Goal: Navigation & Orientation: Find specific page/section

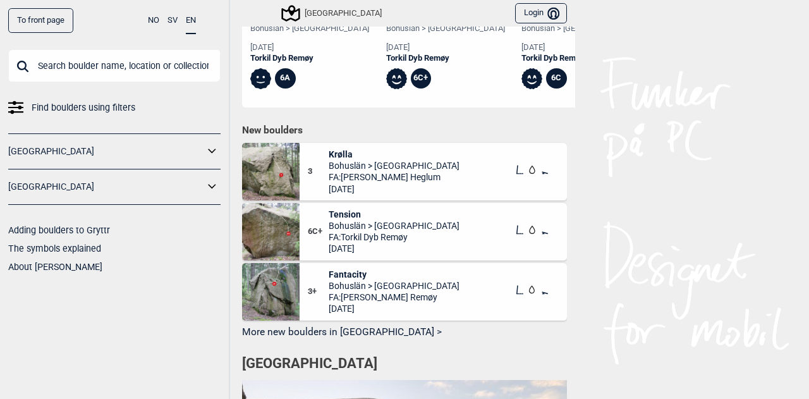
scroll to position [573, 0]
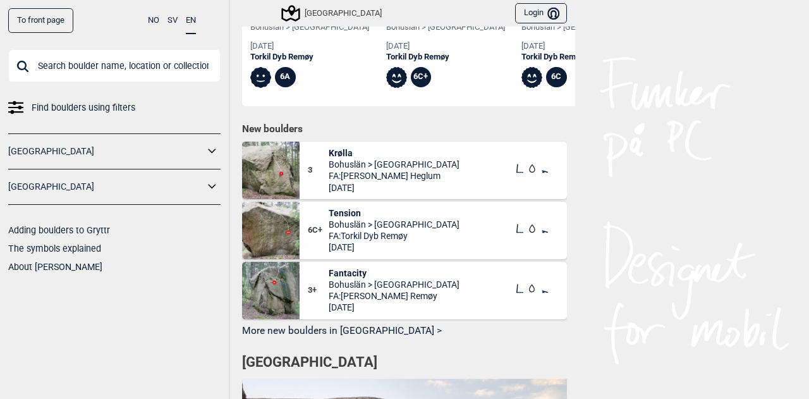
click at [284, 156] on img at bounding box center [271, 171] width 58 height 58
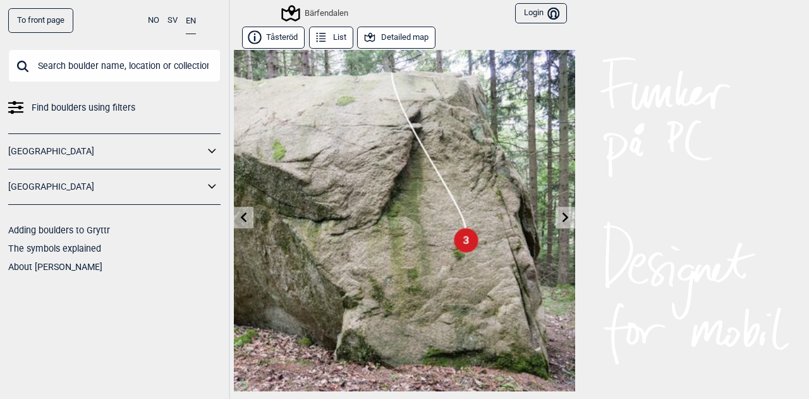
click at [407, 42] on button "Detailed map" at bounding box center [396, 38] width 78 height 22
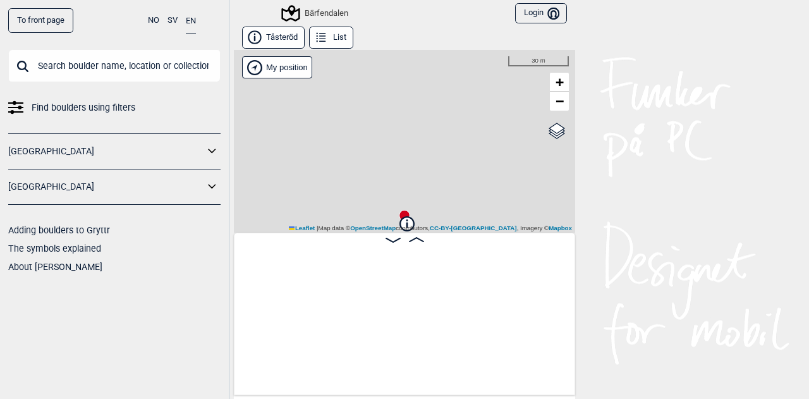
scroll to position [0, 427]
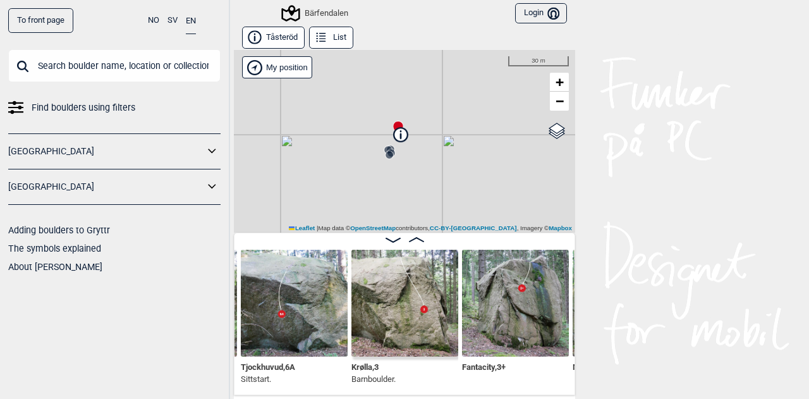
drag, startPoint x: 463, startPoint y: 168, endPoint x: 456, endPoint y: 79, distance: 89.4
click at [456, 79] on div "Bärfendalen My position 30 m + − OpenStreetMap Google satellite Leaflet | Map d…" at bounding box center [404, 141] width 341 height 183
drag, startPoint x: 485, startPoint y: 157, endPoint x: 416, endPoint y: 148, distance: 69.6
click at [416, 148] on div "Bärfendalen My position 30 m + − OpenStreetMap Google satellite Leaflet | Map d…" at bounding box center [404, 141] width 341 height 183
click at [556, 102] on span "−" at bounding box center [560, 101] width 8 height 16
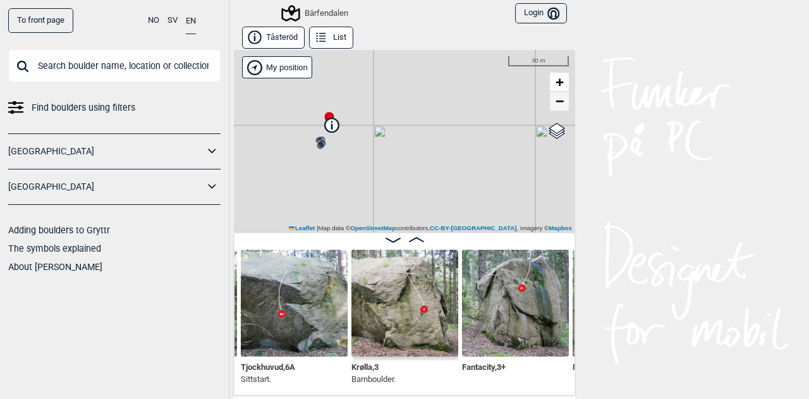
click at [556, 102] on span "−" at bounding box center [560, 101] width 8 height 16
drag, startPoint x: 491, startPoint y: 147, endPoint x: 407, endPoint y: 58, distance: 123.0
click at [407, 58] on div "Bärfendalen My position 100 m + − OpenStreetMap Google satellite Leaflet | Map …" at bounding box center [404, 141] width 341 height 183
click at [274, 35] on button "Tåsteröd" at bounding box center [273, 38] width 63 height 22
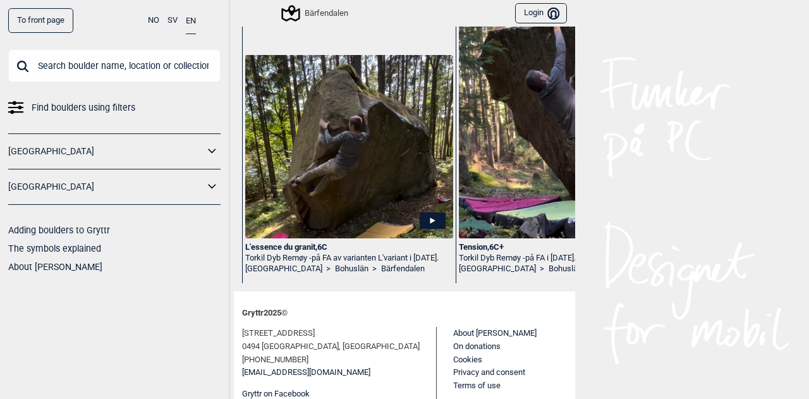
scroll to position [523, 0]
